Goal: Find specific page/section: Find specific page/section

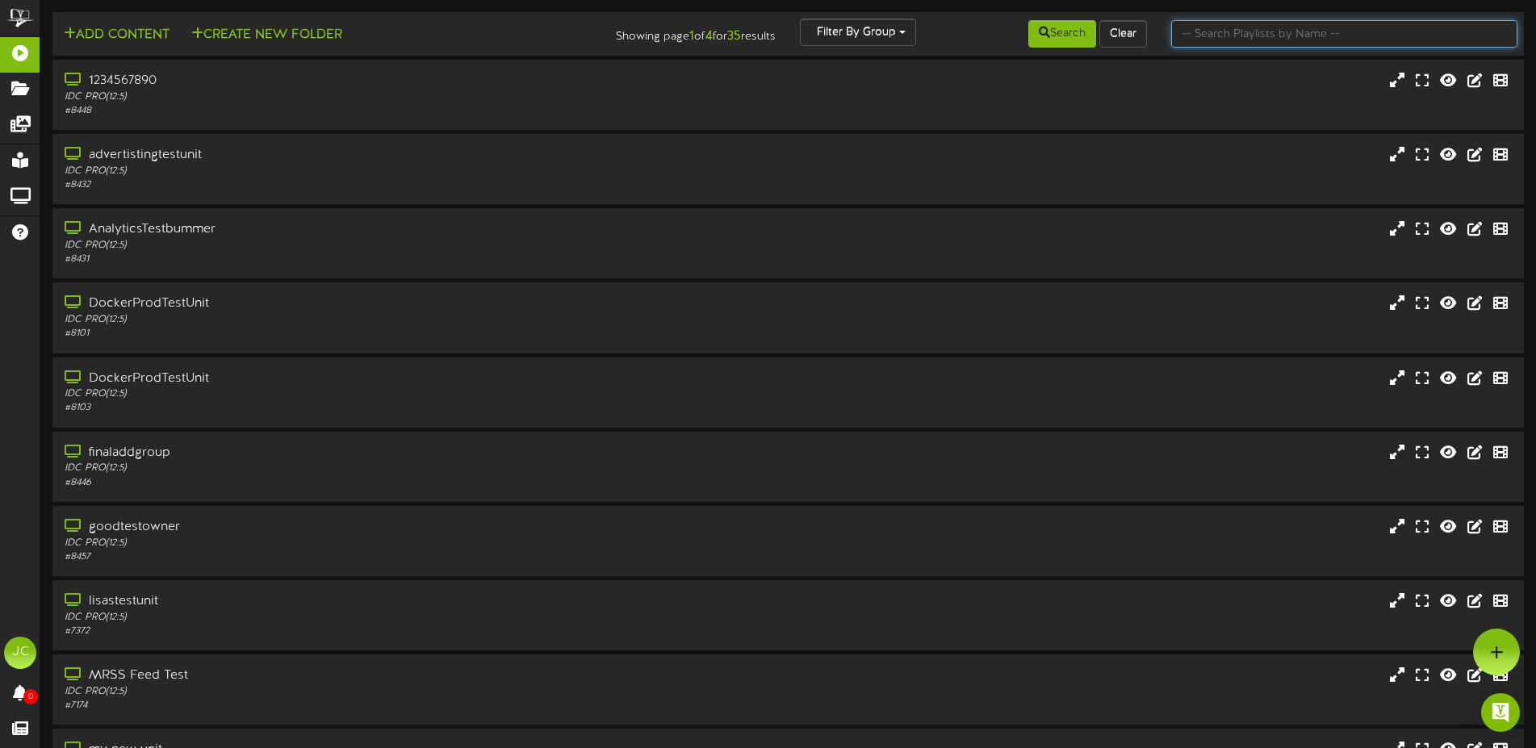
click at [1359, 34] on input "text" at bounding box center [1344, 33] width 346 height 27
type input "testgroup1"
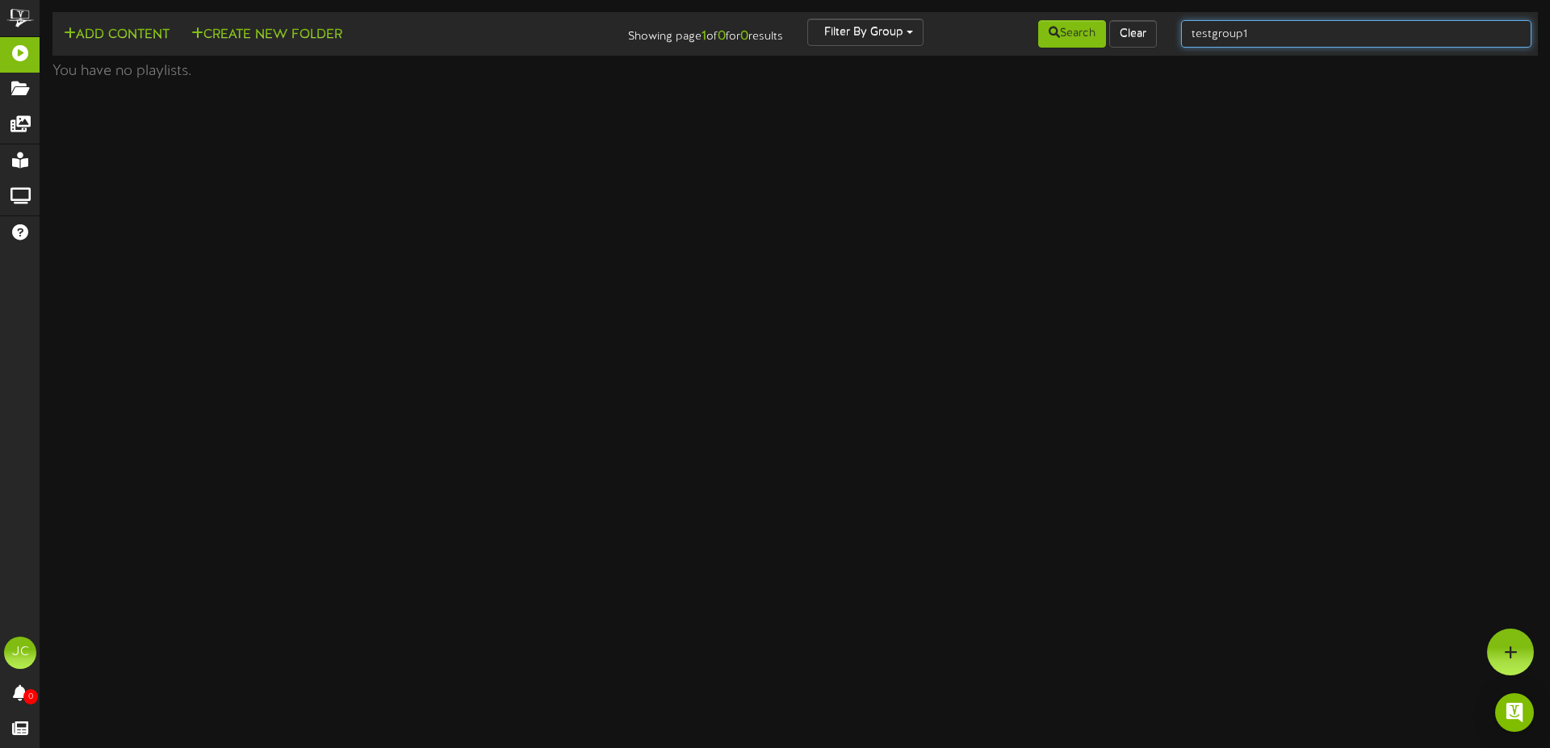
drag, startPoint x: 1267, startPoint y: 39, endPoint x: 1203, endPoint y: 39, distance: 64.6
click at [1203, 39] on input "testgroup1" at bounding box center [1356, 33] width 350 height 27
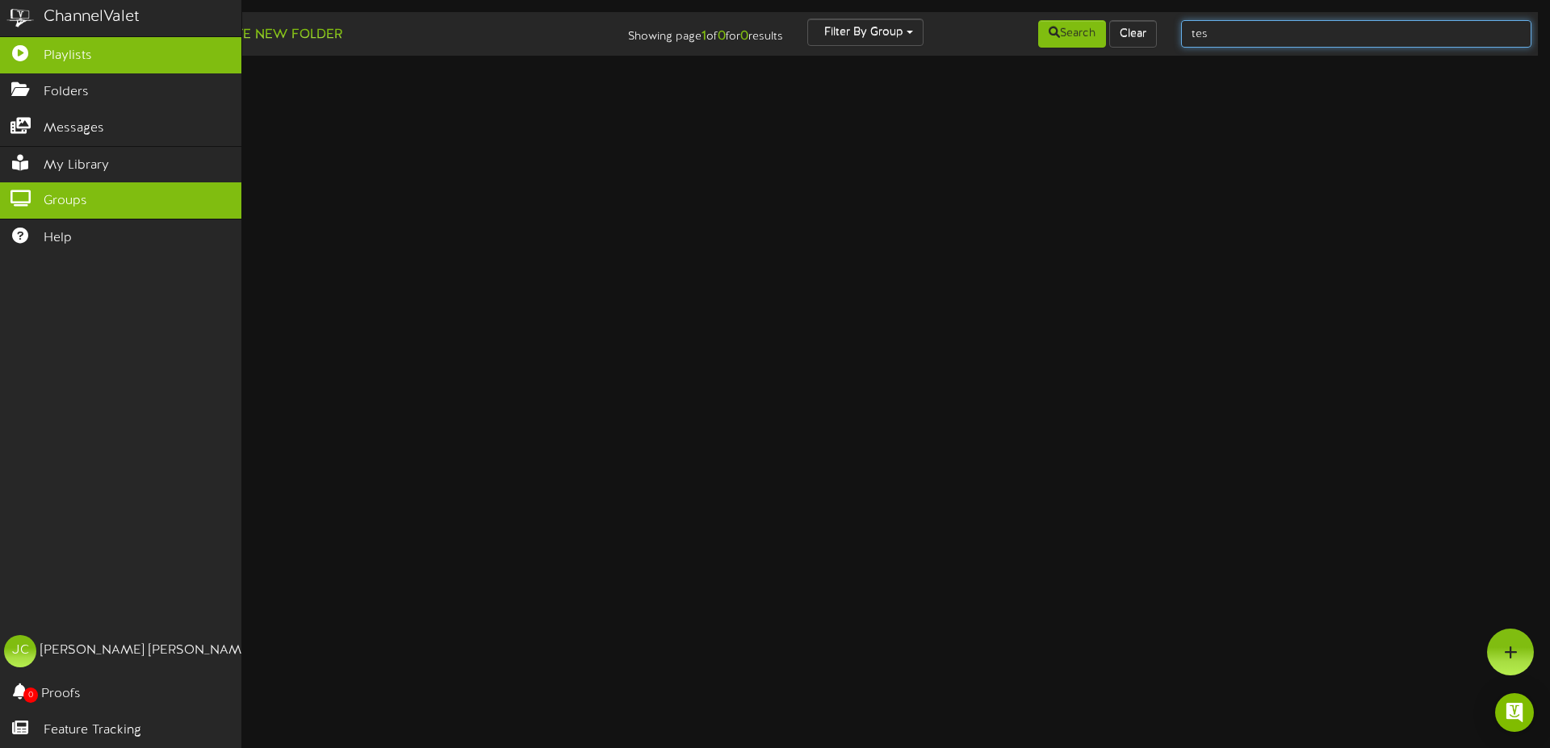
type input "tes"
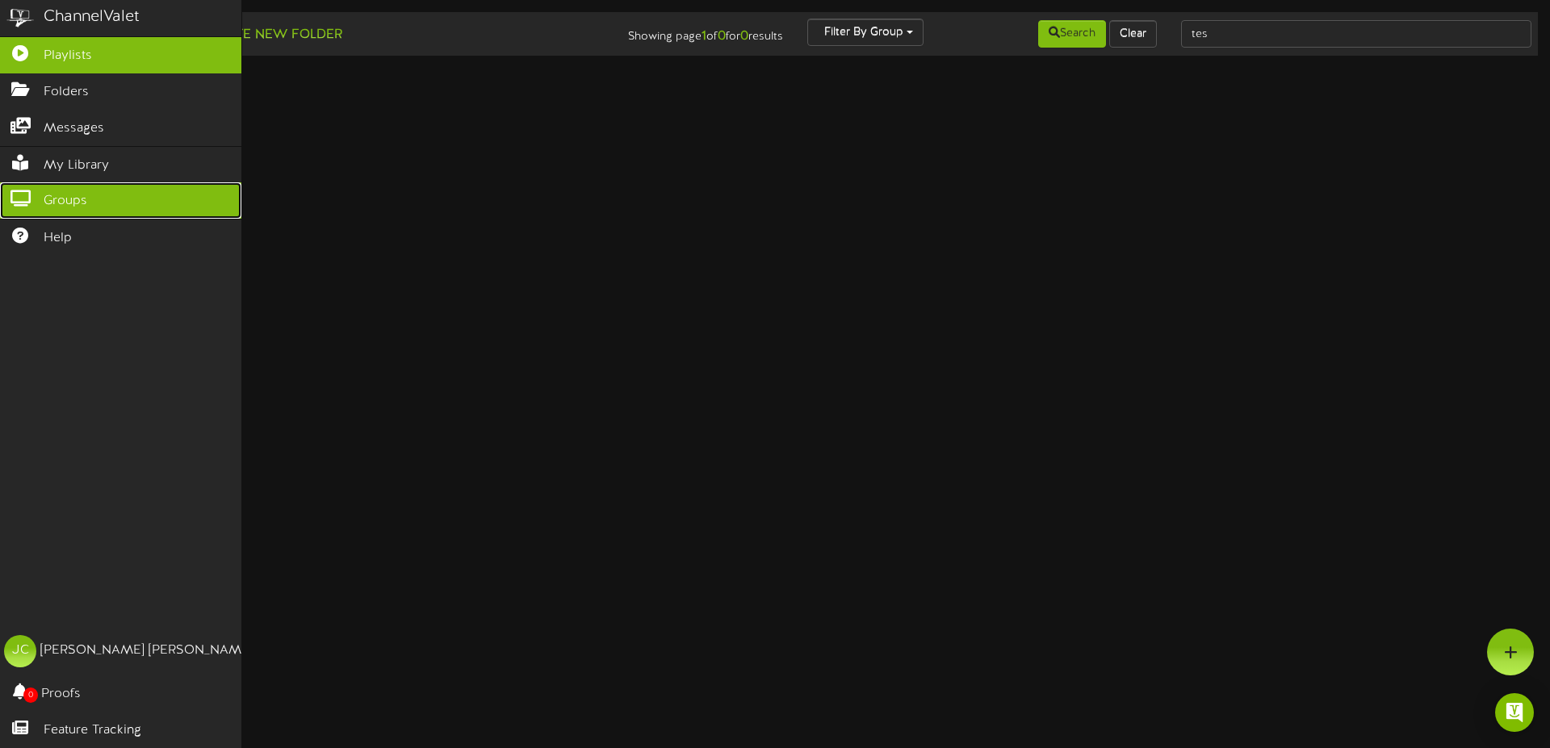
click at [23, 197] on icon at bounding box center [20, 196] width 40 height 12
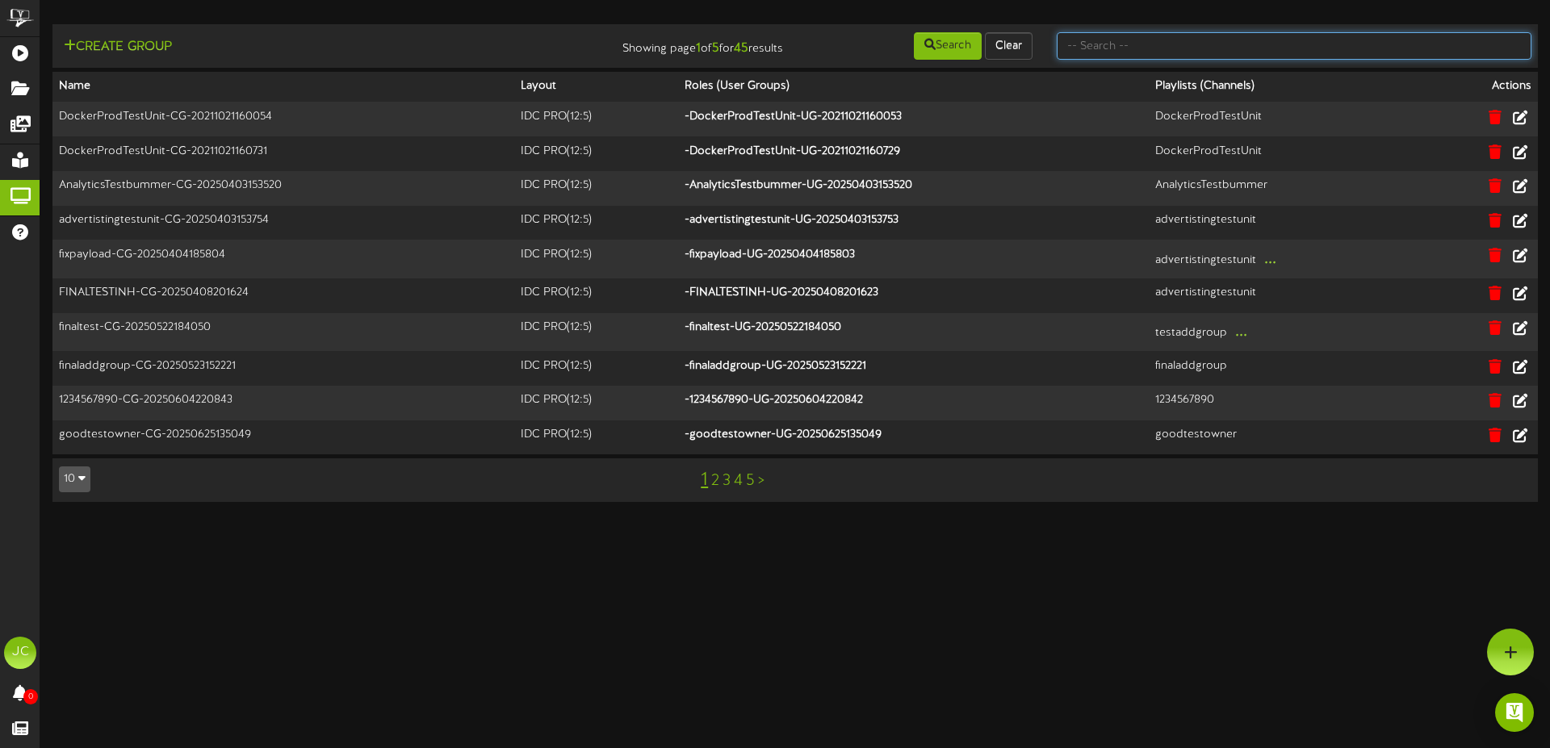
click at [1094, 46] on input "text" at bounding box center [1293, 45] width 475 height 27
type input "testgroup1"
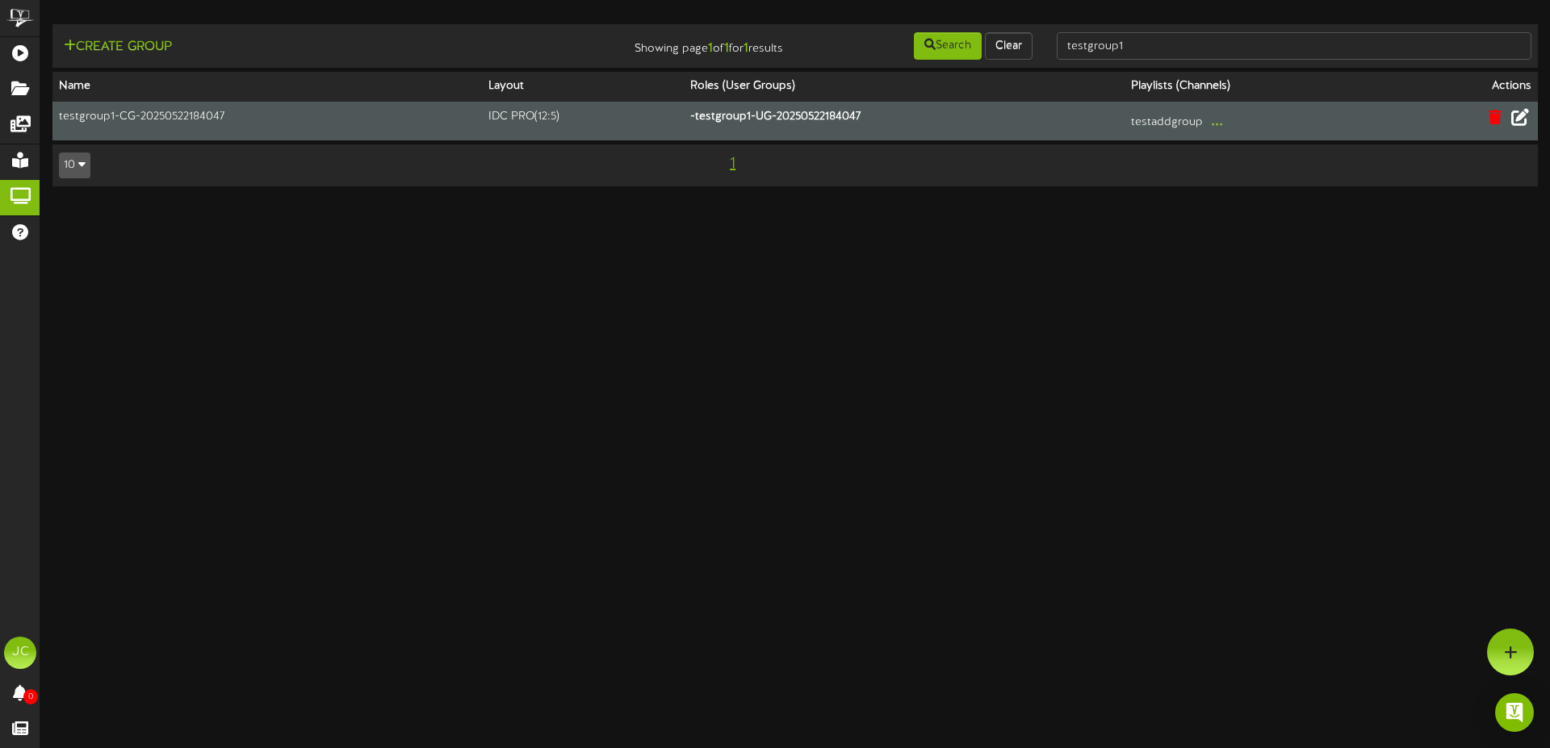
click at [1523, 115] on icon at bounding box center [1520, 117] width 18 height 18
